Goal: Find specific page/section: Find specific page/section

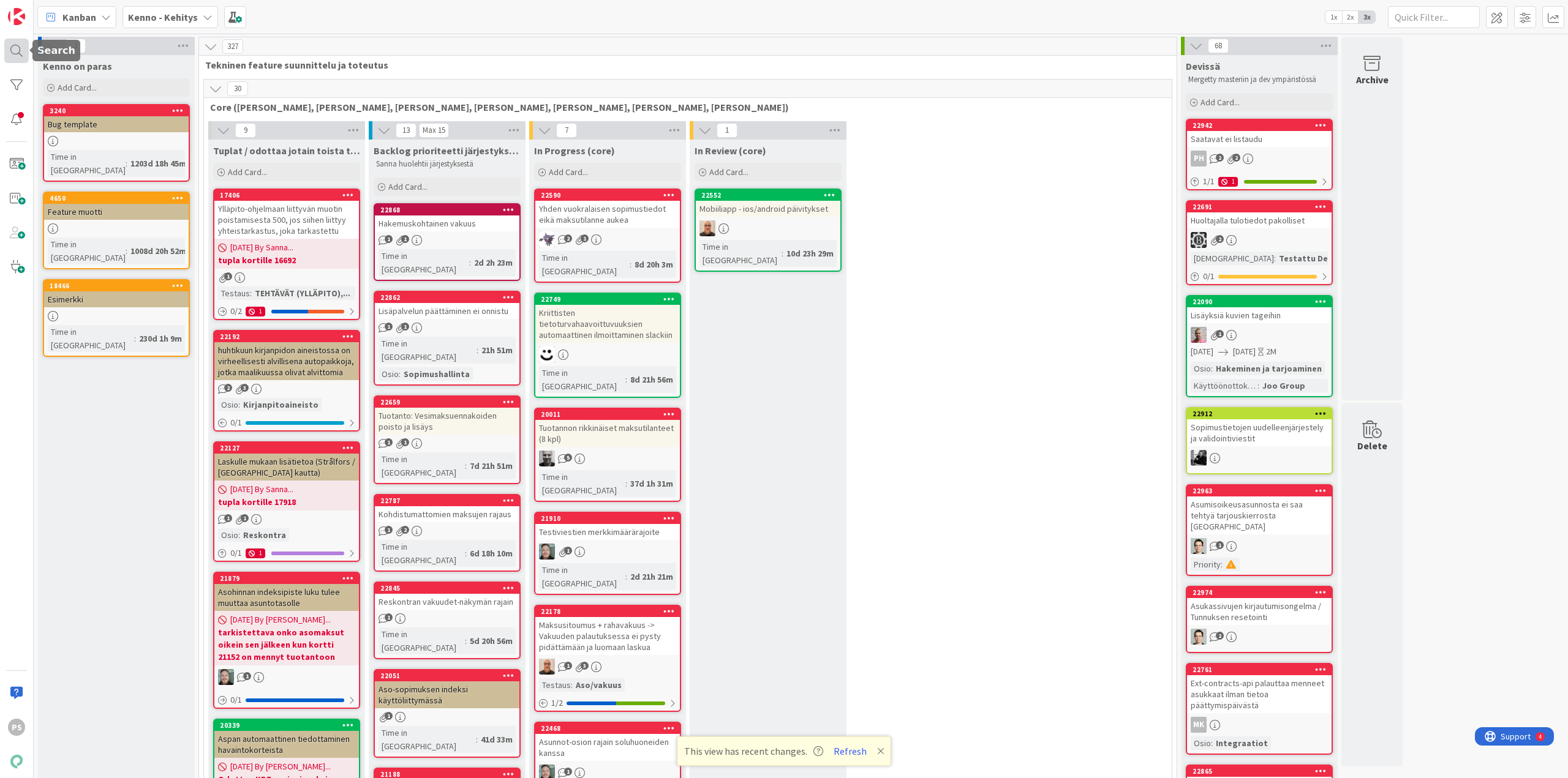
click at [16, 50] on div at bounding box center [16, 51] width 24 height 24
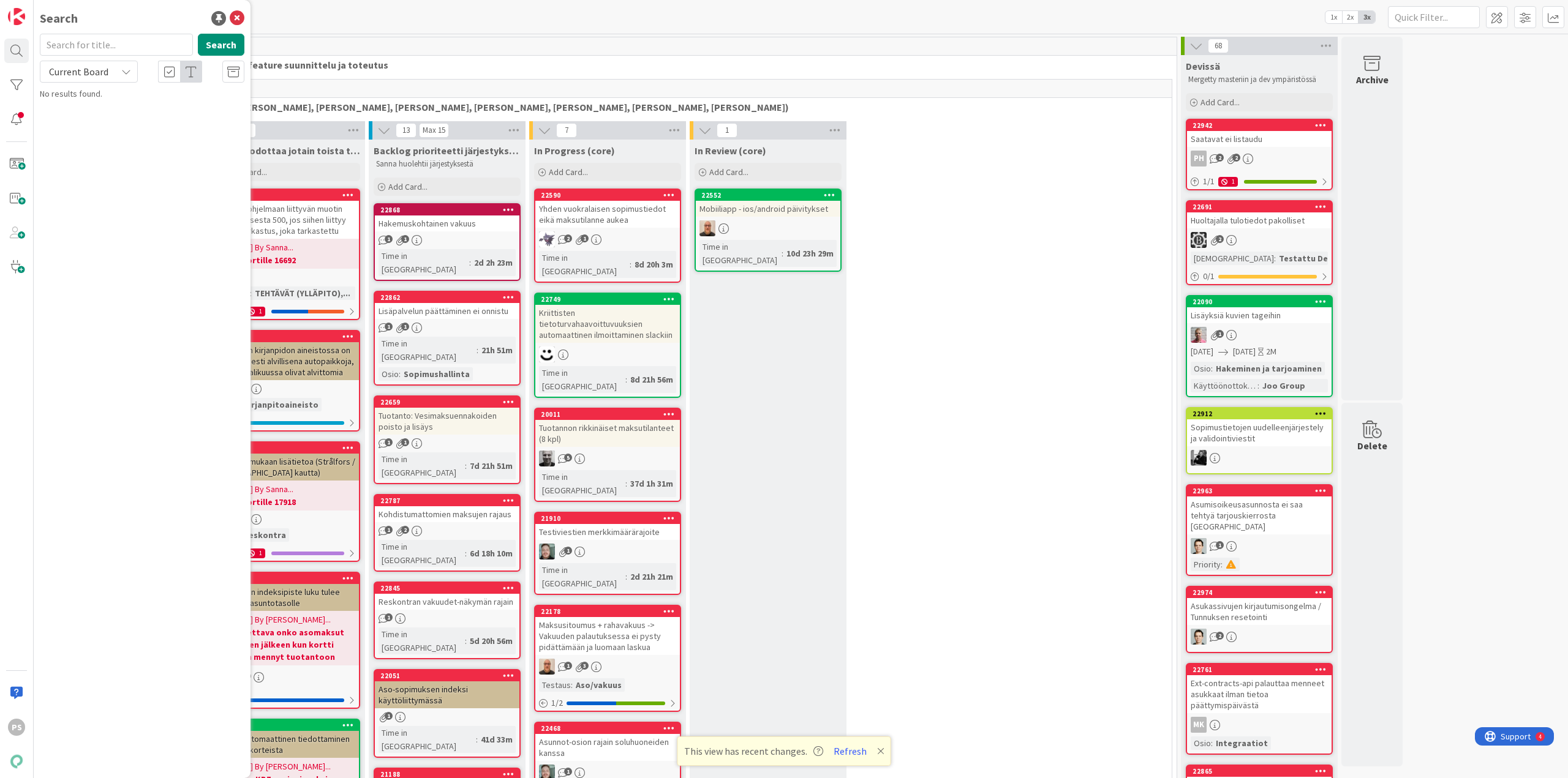
click at [93, 44] on input "text" at bounding box center [116, 44] width 153 height 22
type input "9307"
click at [96, 77] on span "Current Board" at bounding box center [79, 72] width 60 height 12
click at [92, 120] on span "All Boards" at bounding box center [110, 122] width 127 height 18
click at [189, 144] on div "Kenno-Kumppanipriorisointi › Suunnitteluvaiheessa" at bounding box center [151, 149] width 187 height 11
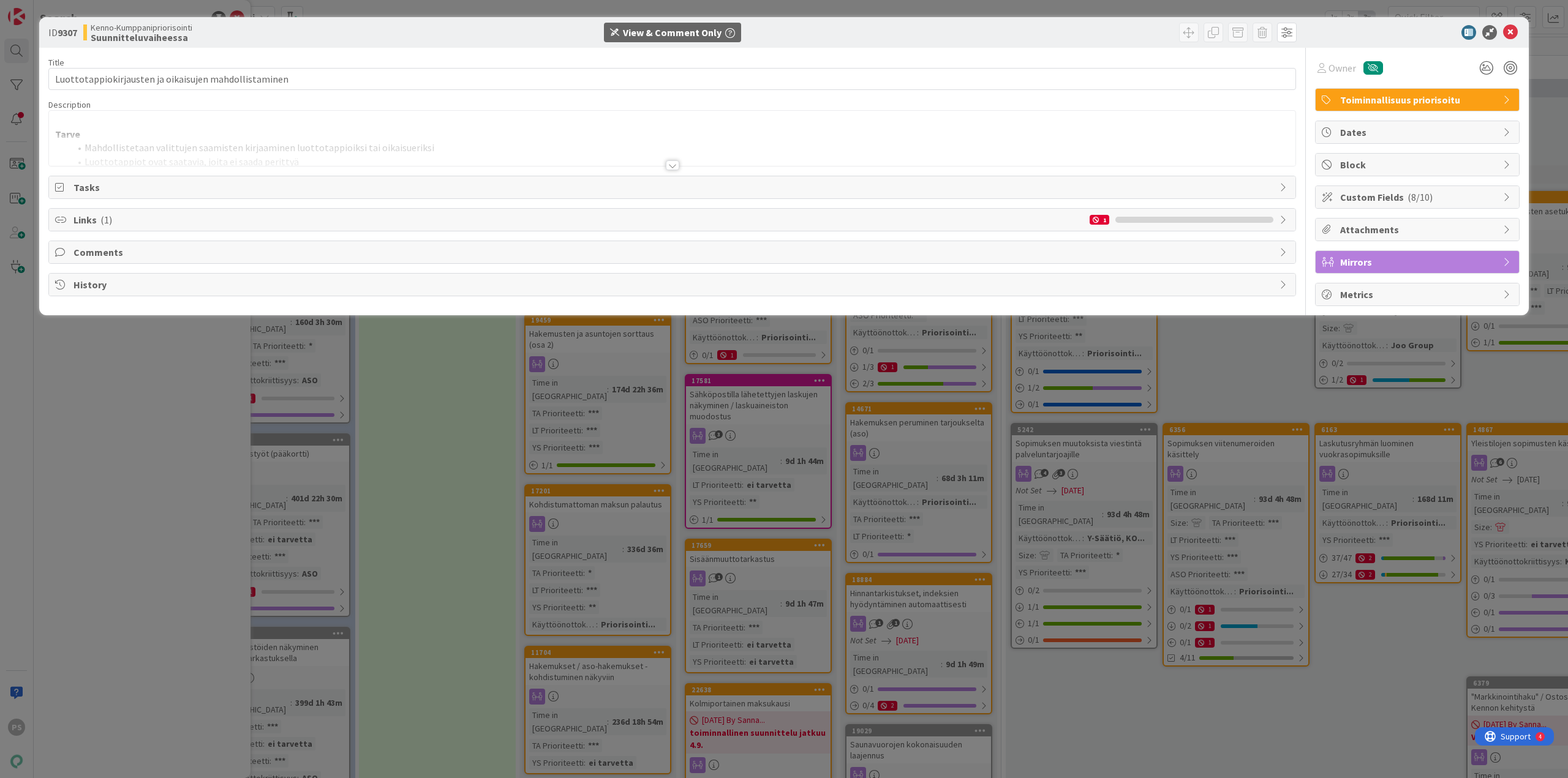
click at [674, 165] on div at bounding box center [673, 165] width 14 height 10
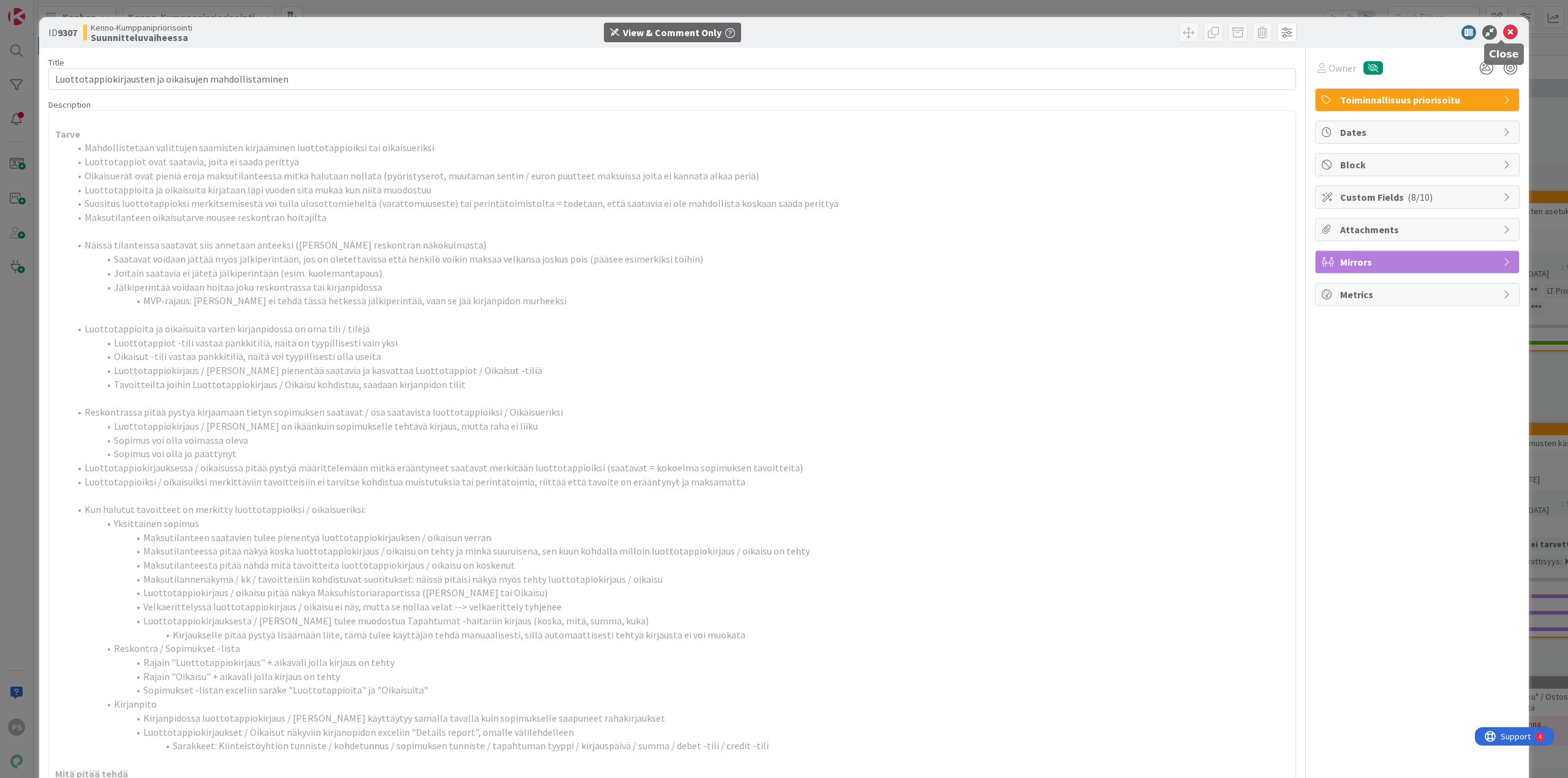
click at [1503, 32] on icon at bounding box center [1510, 32] width 15 height 15
